Goal: Navigation & Orientation: Go to known website

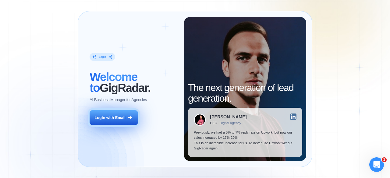
click at [108, 121] on button "Login with Email" at bounding box center [114, 117] width 48 height 15
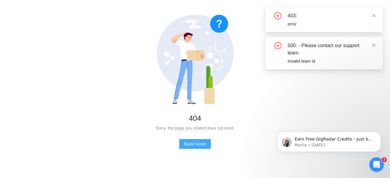
click at [195, 143] on span "Back Home" at bounding box center [195, 144] width 22 height 7
